Goal: Task Accomplishment & Management: Use online tool/utility

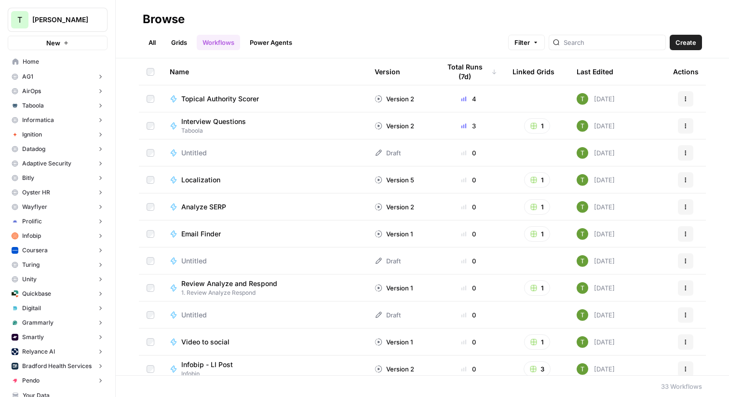
scroll to position [117, 0]
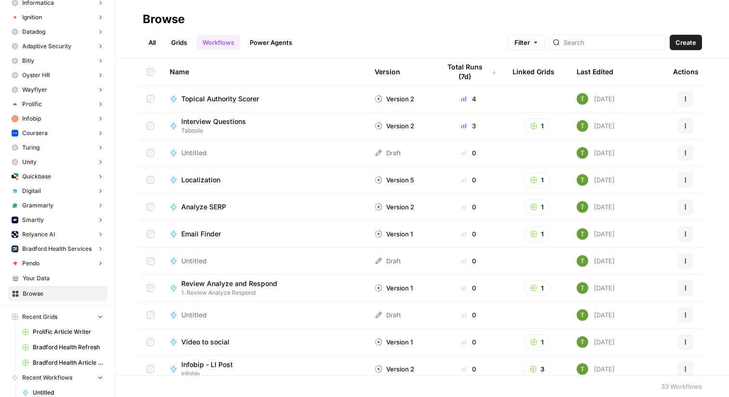
click at [149, 42] on link "All" at bounding box center [152, 42] width 19 height 15
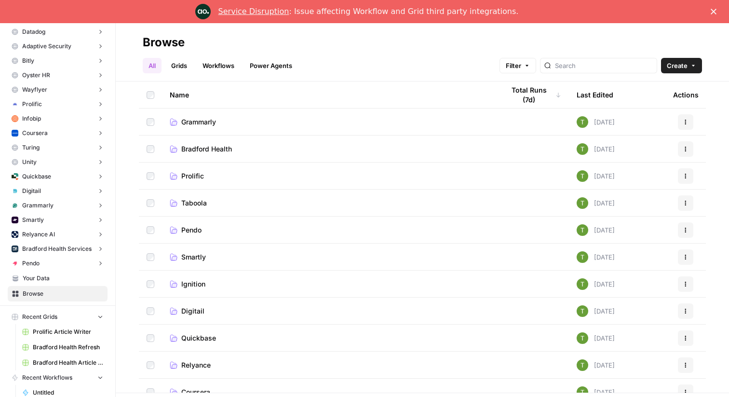
click at [194, 97] on div "Name" at bounding box center [329, 94] width 319 height 27
click at [215, 124] on span "Adaptive Security" at bounding box center [210, 122] width 58 height 10
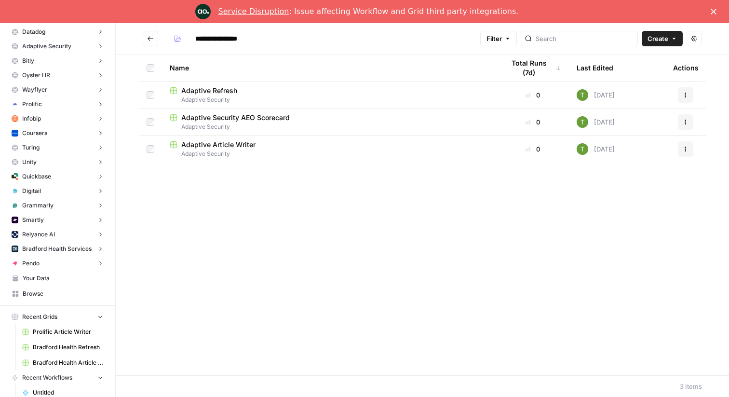
click at [205, 87] on span "Adaptive Refresh" at bounding box center [209, 91] width 56 height 10
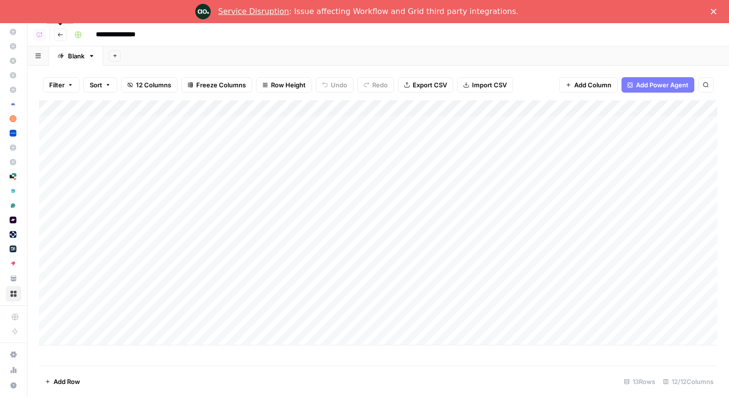
click at [57, 36] on button "Go back" at bounding box center [60, 34] width 13 height 13
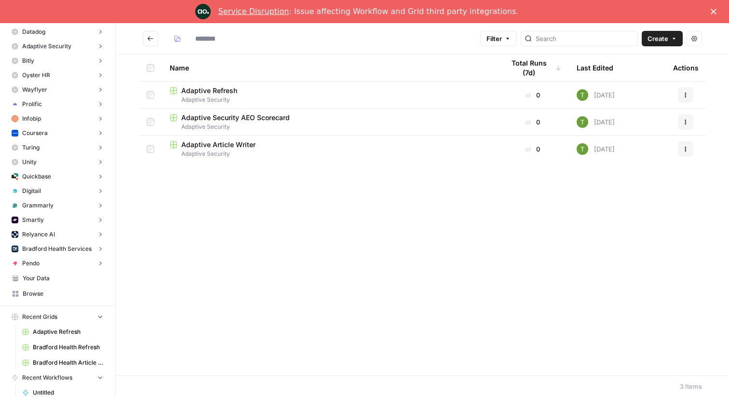
type input "**********"
click at [149, 39] on icon "Go back" at bounding box center [150, 38] width 7 height 7
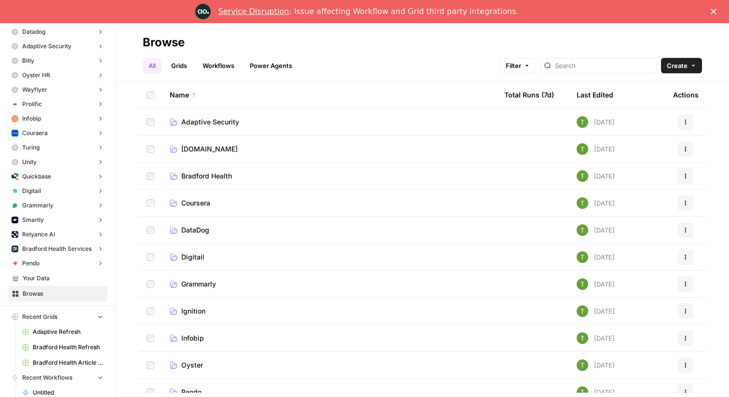
click at [194, 283] on span "Grammarly" at bounding box center [198, 284] width 35 height 10
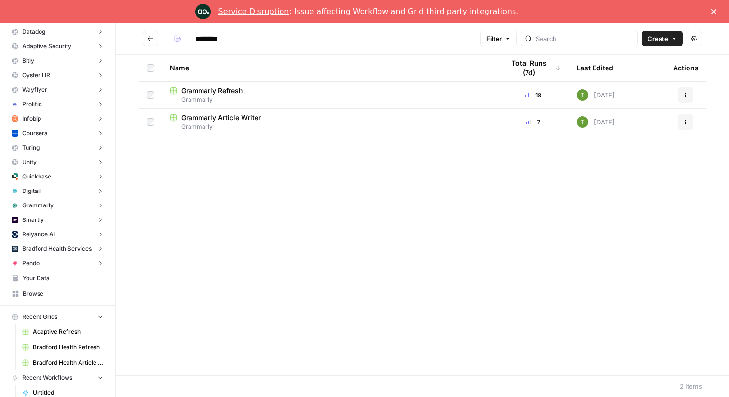
click at [213, 89] on span "Grammarly Refresh" at bounding box center [211, 91] width 61 height 10
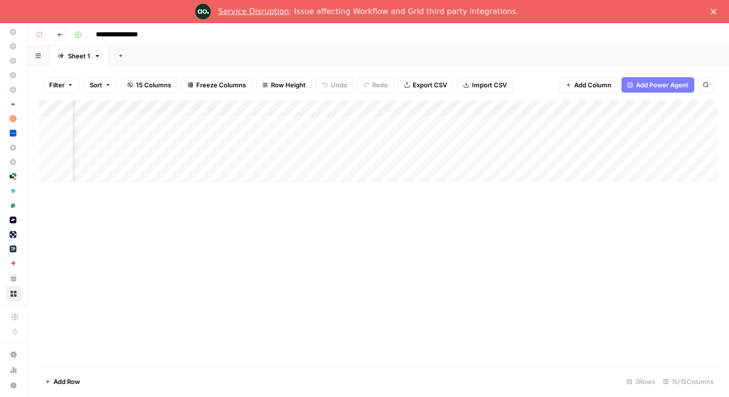
scroll to position [0, 1172]
click at [715, 13] on polygon "Close" at bounding box center [713, 12] width 6 height 6
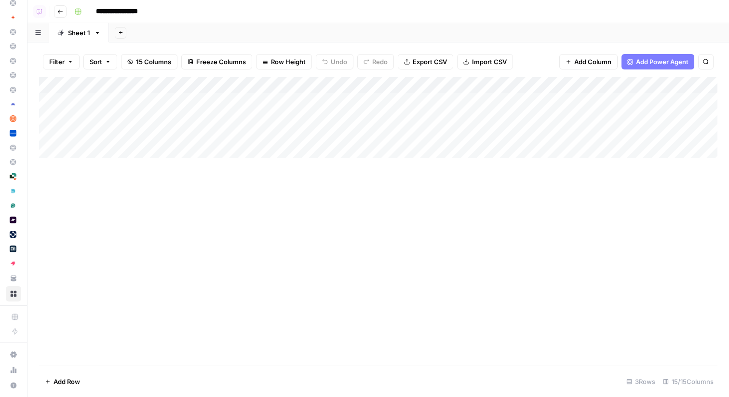
scroll to position [0, 0]
click at [59, 13] on icon "button" at bounding box center [60, 12] width 6 height 6
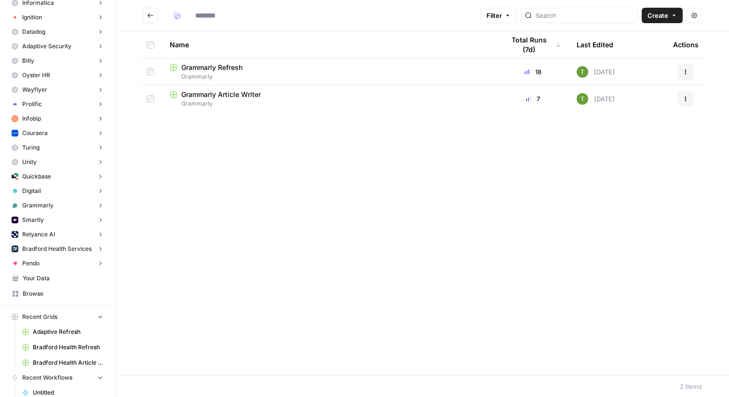
type input "*********"
click at [218, 102] on span "Grammarly" at bounding box center [329, 103] width 319 height 9
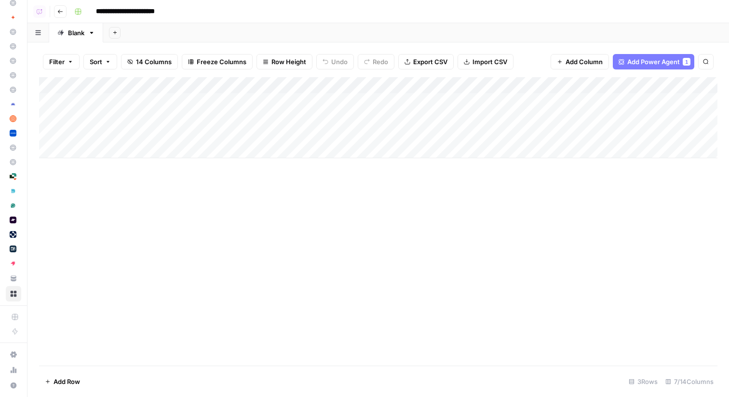
click at [277, 39] on div "Add Sheet" at bounding box center [415, 32] width 625 height 19
click at [652, 117] on div "Add Column" at bounding box center [378, 117] width 678 height 81
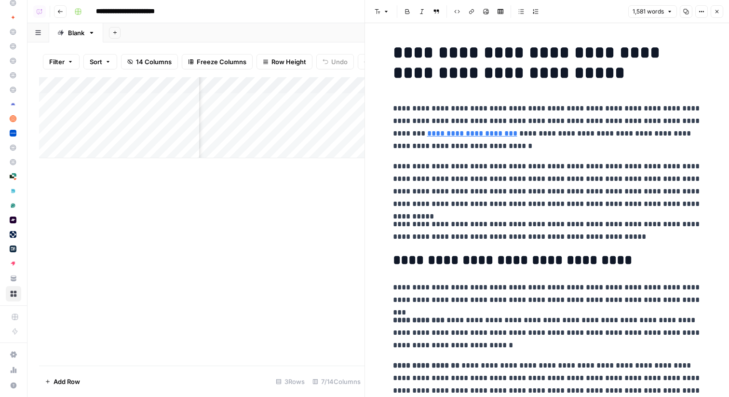
click at [715, 12] on icon "button" at bounding box center [717, 12] width 6 height 6
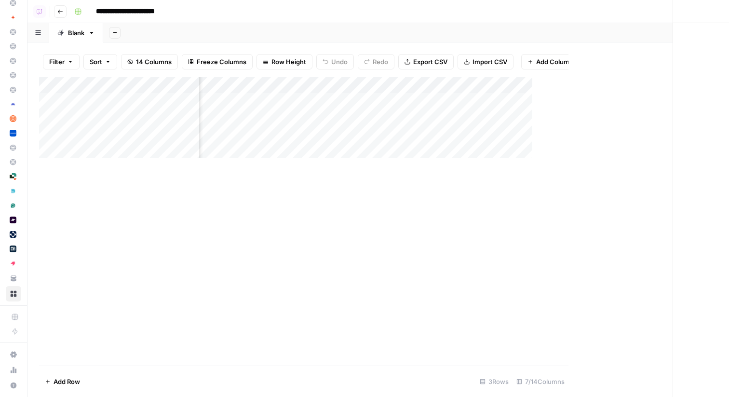
scroll to position [0, 232]
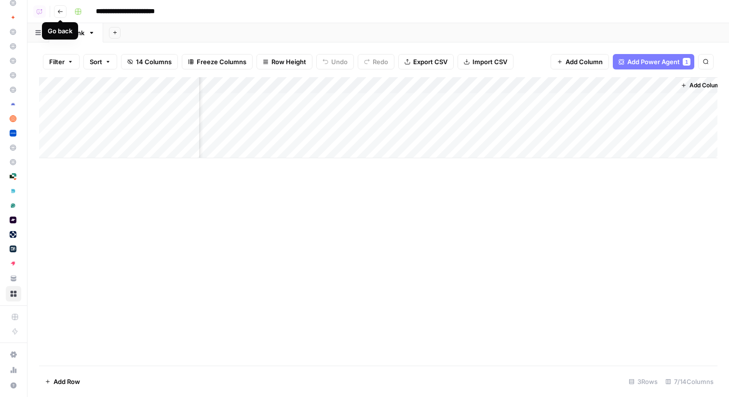
click at [60, 14] on button "Go back" at bounding box center [60, 11] width 13 height 13
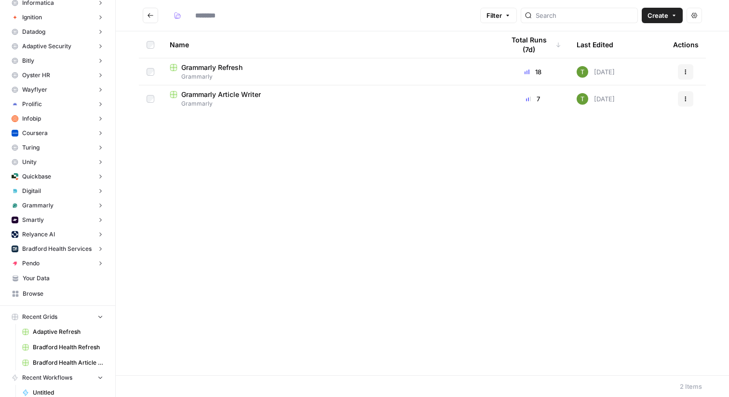
type input "*********"
